Goal: Book appointment/travel/reservation

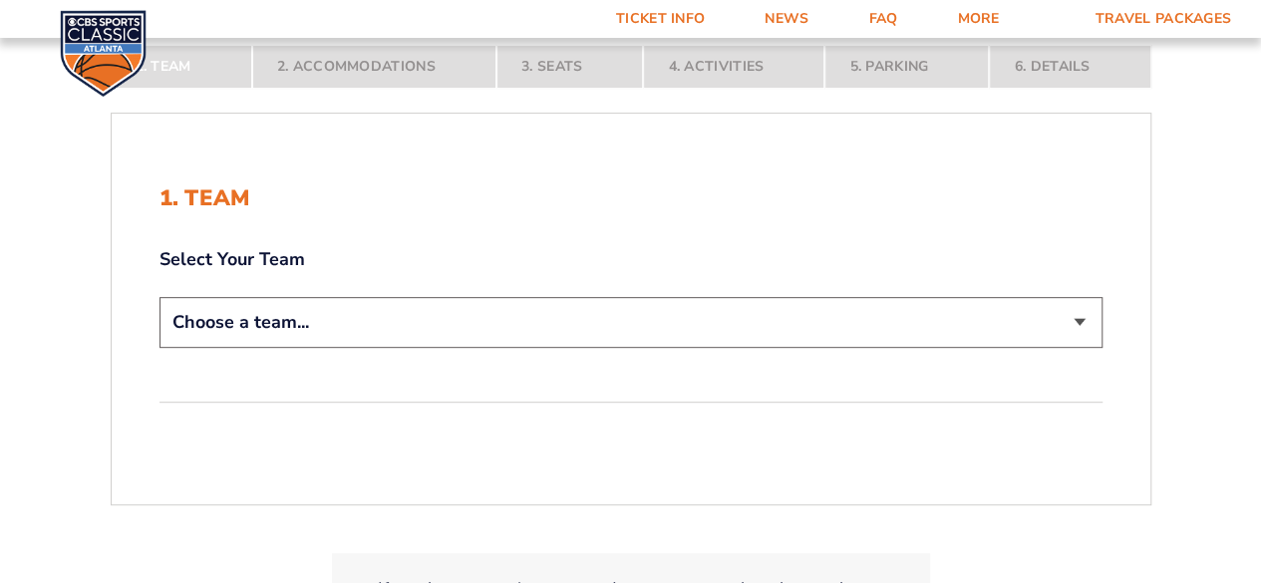
scroll to position [326, 0]
click at [969, 318] on select "Choose a team... [US_STATE] Wildcats [US_STATE] State Buckeyes [US_STATE] Tar H…" at bounding box center [631, 324] width 943 height 51
select select "12756"
click at [160, 299] on select "Choose a team... [US_STATE] Wildcats [US_STATE] State Buckeyes [US_STATE] Tar H…" at bounding box center [631, 324] width 943 height 51
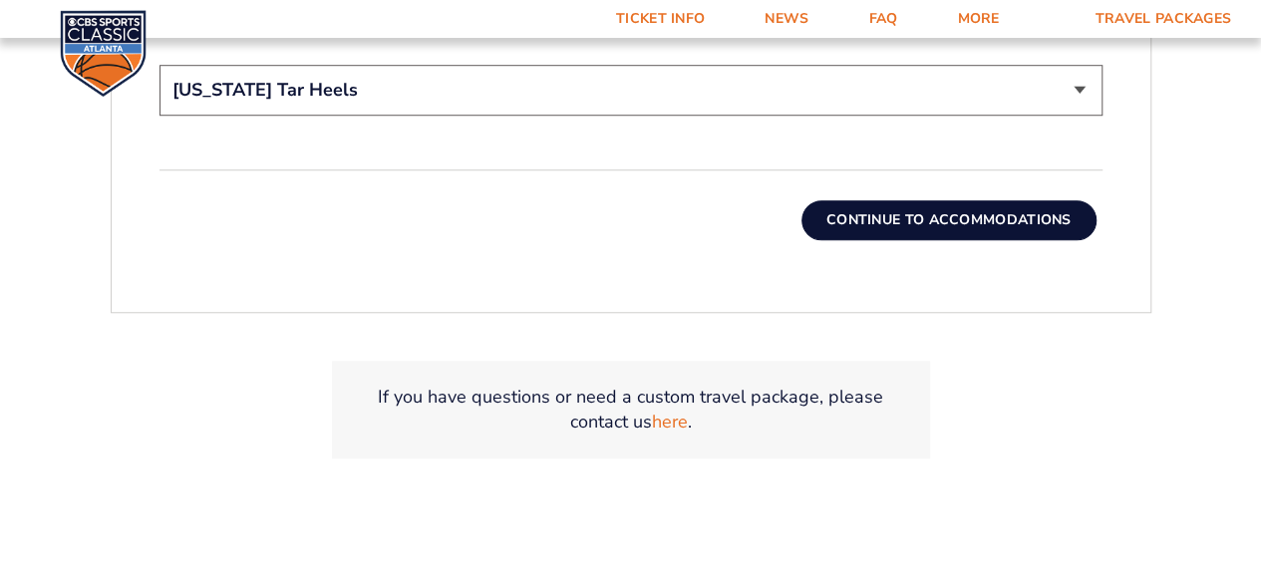
scroll to position [698, 0]
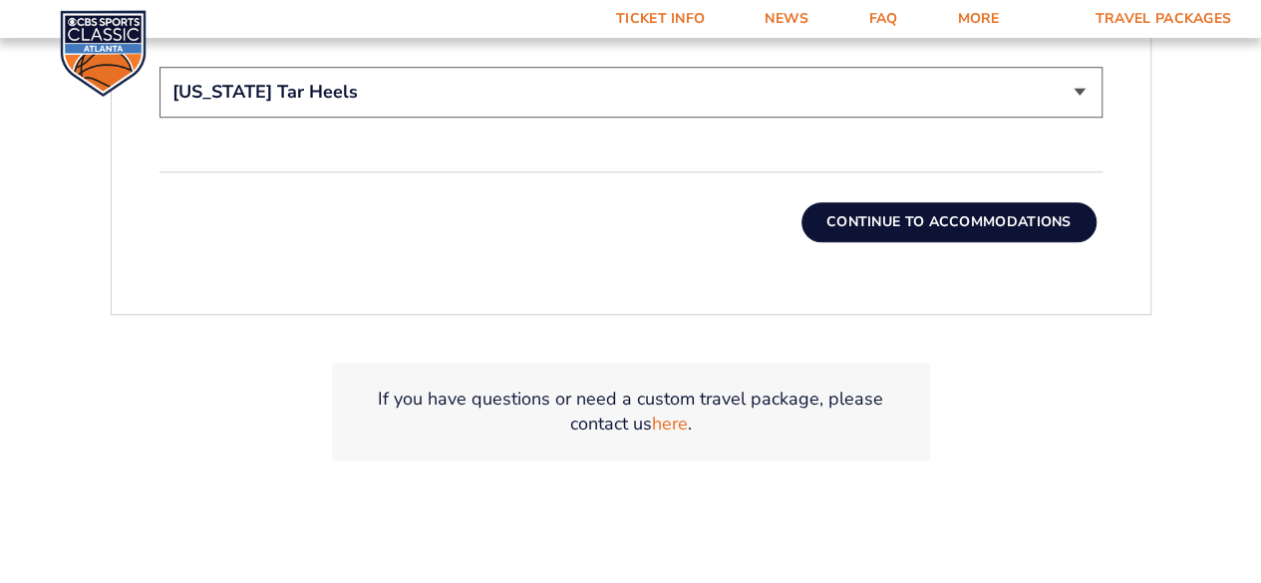
click at [951, 220] on button "Continue To Accommodations" at bounding box center [949, 222] width 295 height 40
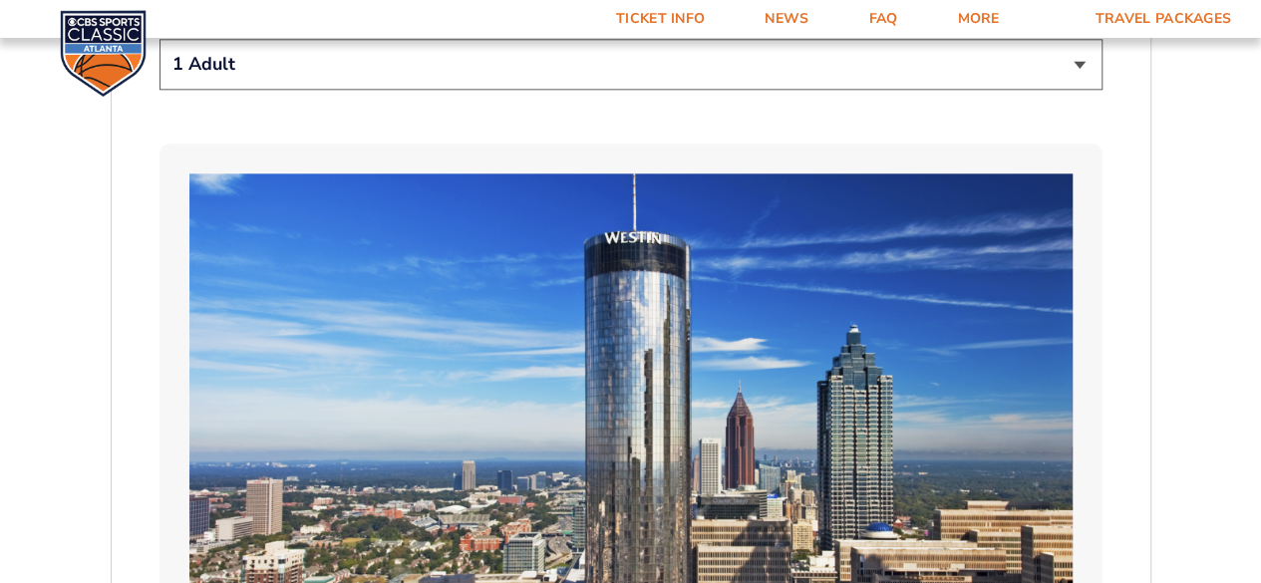
scroll to position [1162, 0]
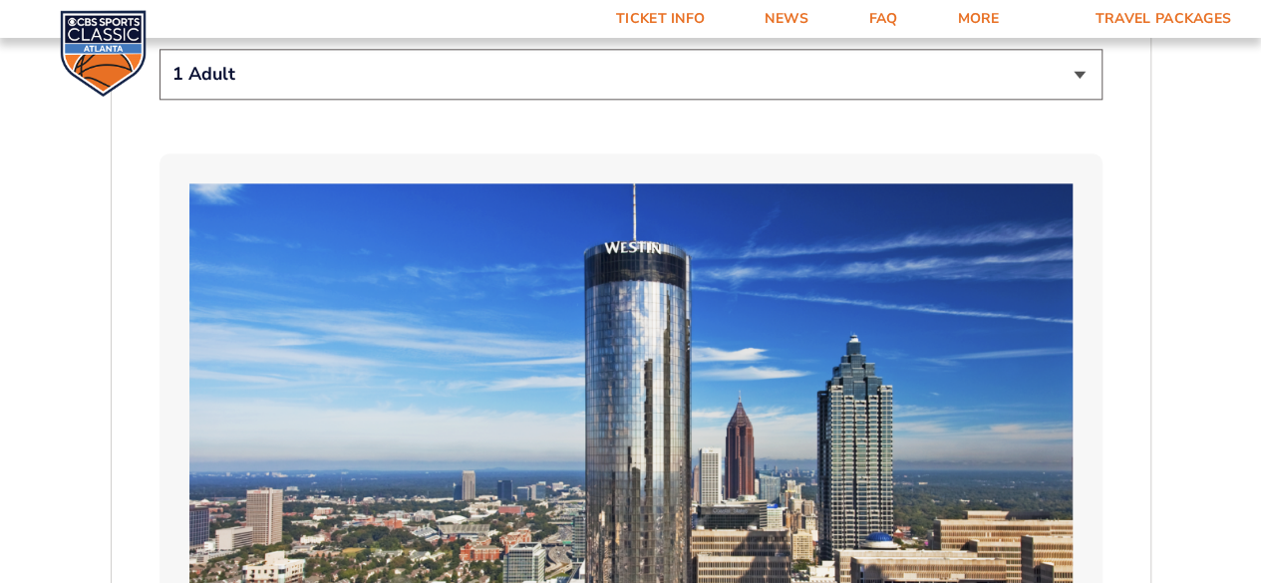
click at [1074, 78] on select "1 Adult 2 Adults 3 Adults 4 Adults 2 Adults + 1 Child 2 Adults + 2 Children 2 A…" at bounding box center [631, 74] width 943 height 51
click at [160, 49] on select "1 Adult 2 Adults 3 Adults 4 Adults 2 Adults + 1 Child 2 Adults + 2 Children 2 A…" at bounding box center [631, 74] width 943 height 51
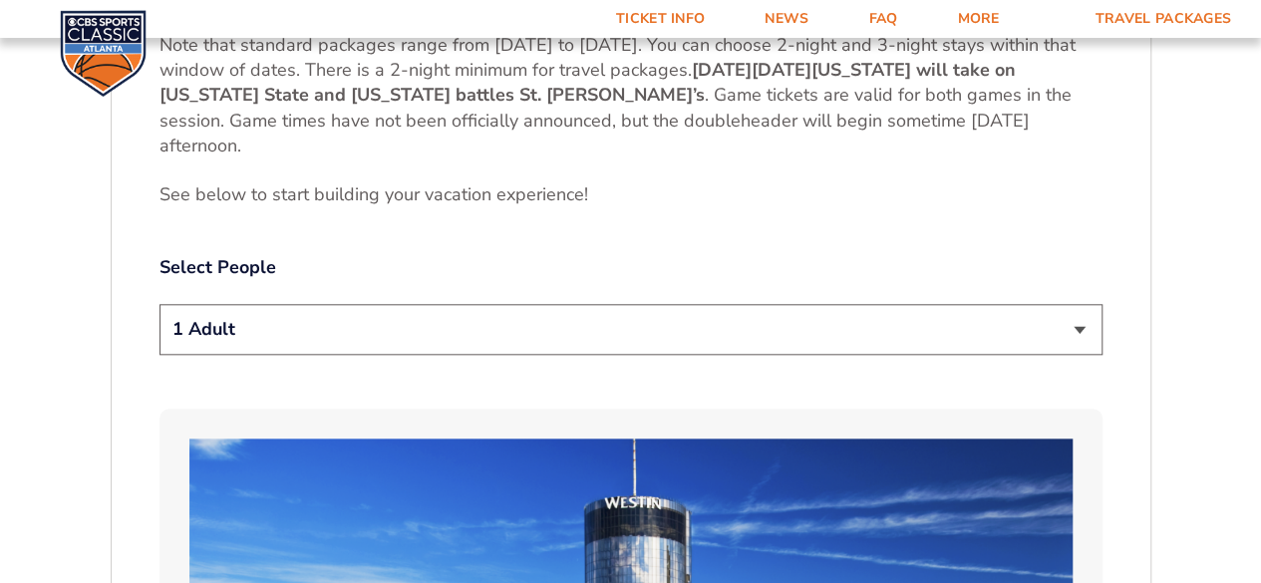
scroll to position [923, 0]
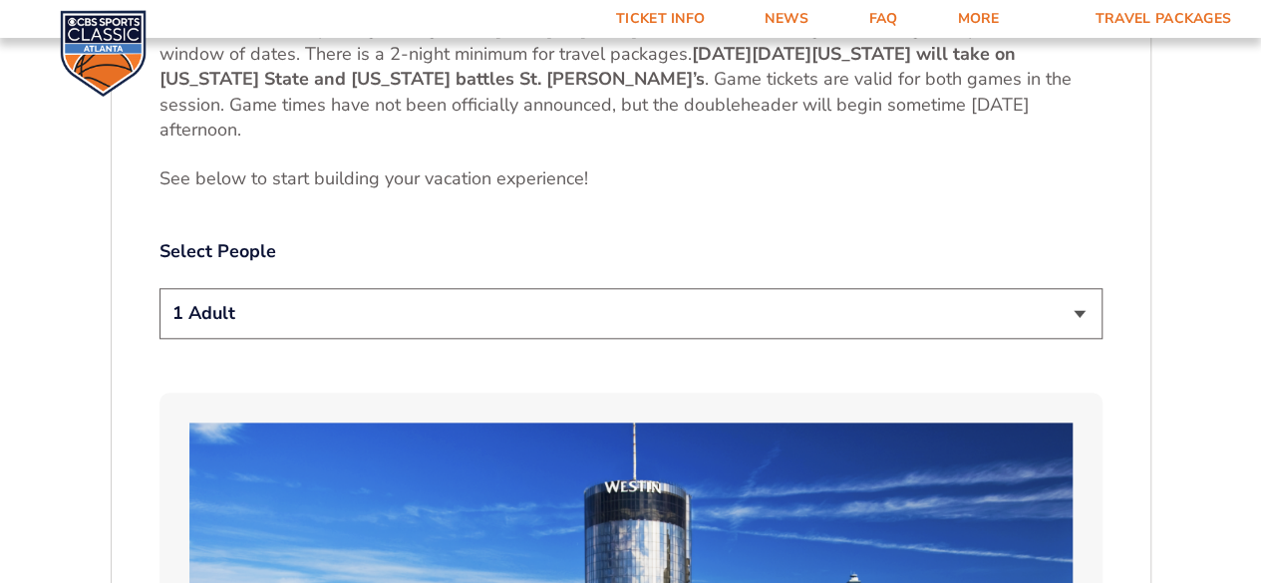
click at [1087, 313] on select "1 Adult 2 Adults 3 Adults 4 Adults 2 Adults + 1 Child 2 Adults + 2 Children 2 A…" at bounding box center [631, 313] width 943 height 51
select select "2 Adults"
click at [160, 288] on select "1 Adult 2 Adults 3 Adults 4 Adults 2 Adults + 1 Child 2 Adults + 2 Children 2 A…" at bounding box center [631, 313] width 943 height 51
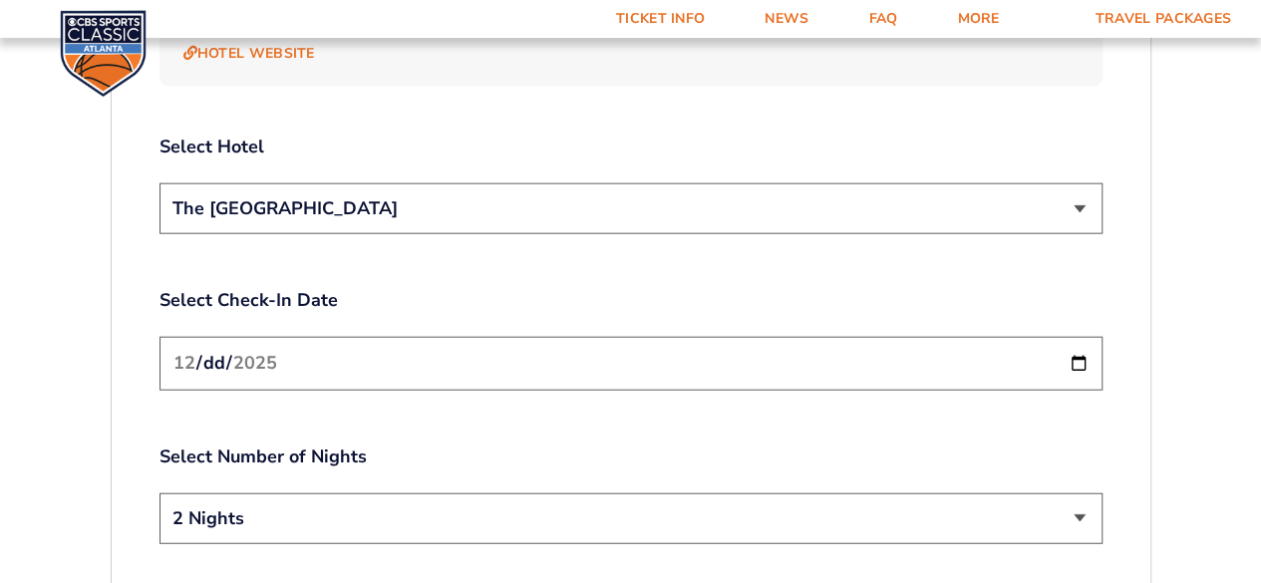
scroll to position [2431, 0]
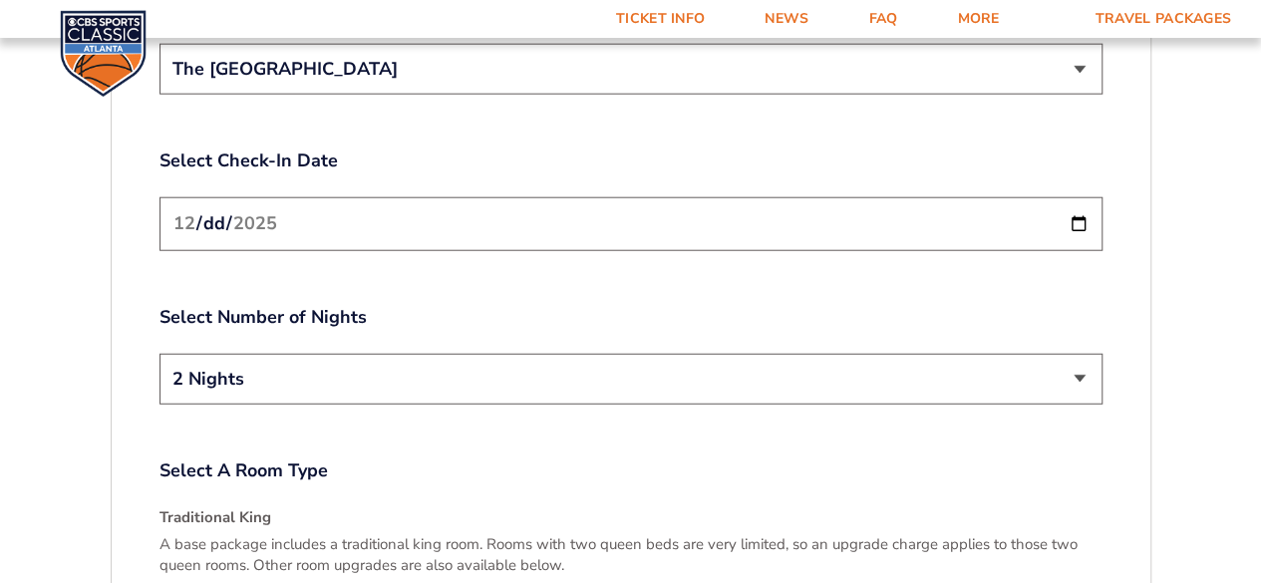
click at [1075, 356] on select "2 Nights 3 Nights" at bounding box center [631, 379] width 943 height 51
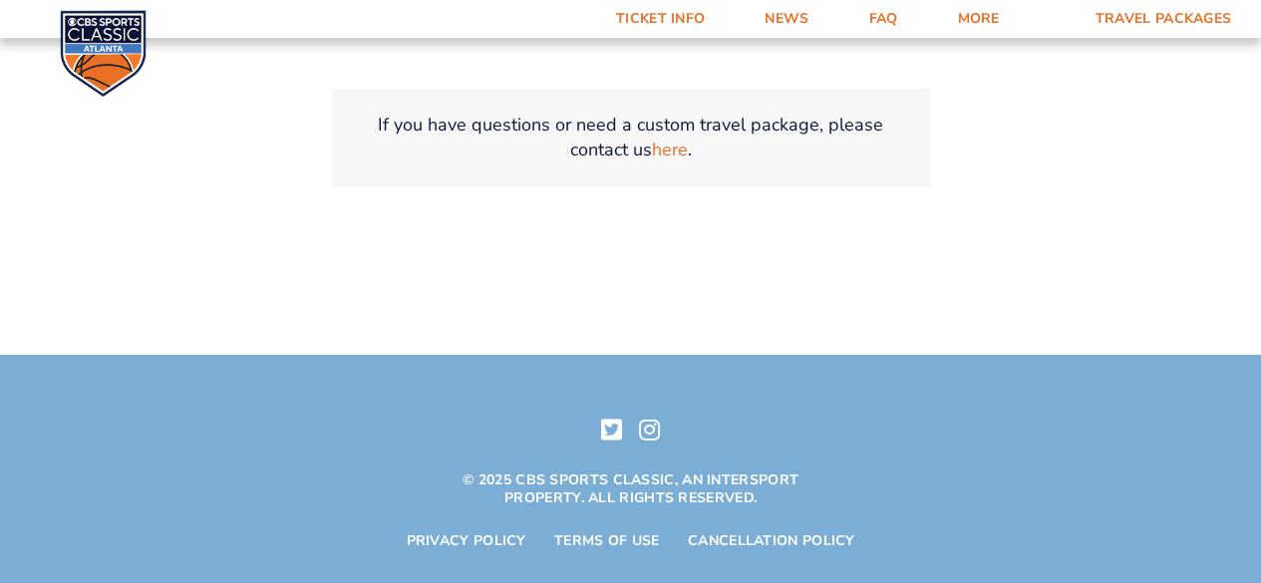
scroll to position [0, 0]
